Goal: Use online tool/utility: Utilize a website feature to perform a specific function

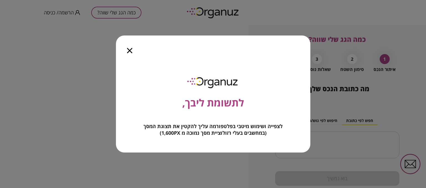
click at [131, 49] on icon "button" at bounding box center [129, 50] width 5 height 5
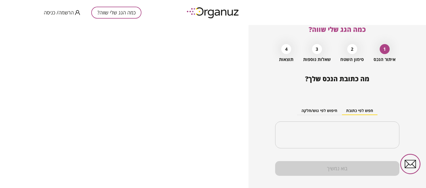
scroll to position [19, 0]
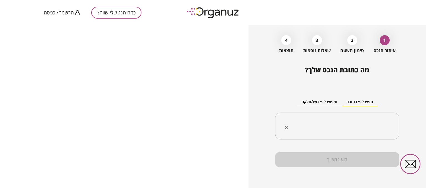
click at [359, 121] on input "text" at bounding box center [339, 126] width 107 height 14
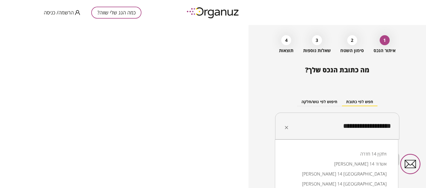
click at [365, 155] on li "ויתקין 14 חדרה" at bounding box center [336, 154] width 109 height 10
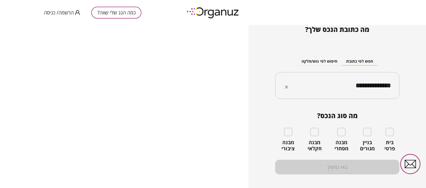
scroll to position [60, 0]
type input "**********"
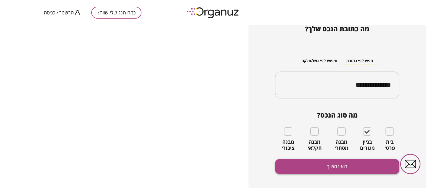
click at [349, 171] on button "בוא נמשיך" at bounding box center [337, 166] width 124 height 15
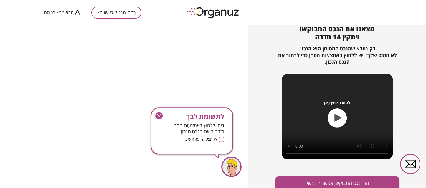
click at [160, 117] on icon "button" at bounding box center [158, 115] width 3 height 3
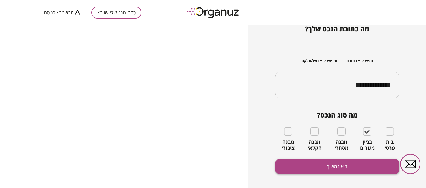
click at [350, 168] on button "בוא נמשיך" at bounding box center [337, 166] width 124 height 15
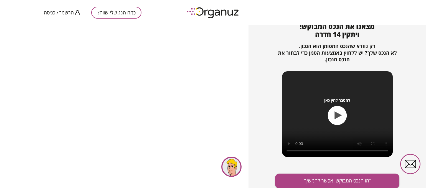
scroll to position [63, 0]
click at [337, 114] on icon "button" at bounding box center [338, 115] width 7 height 8
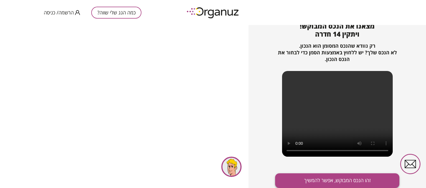
click at [344, 180] on button "זהו הנכס המבוקש, אפשר להמשיך" at bounding box center [337, 180] width 124 height 15
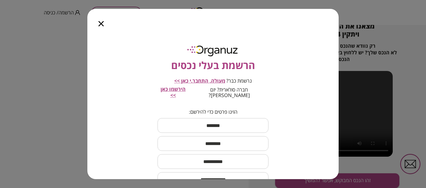
click at [100, 25] on icon "button" at bounding box center [100, 23] width 5 height 5
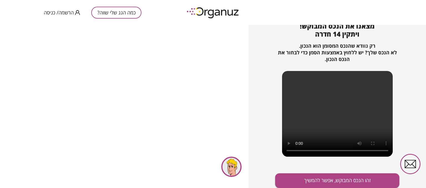
scroll to position [60, 0]
